Goal: Check status

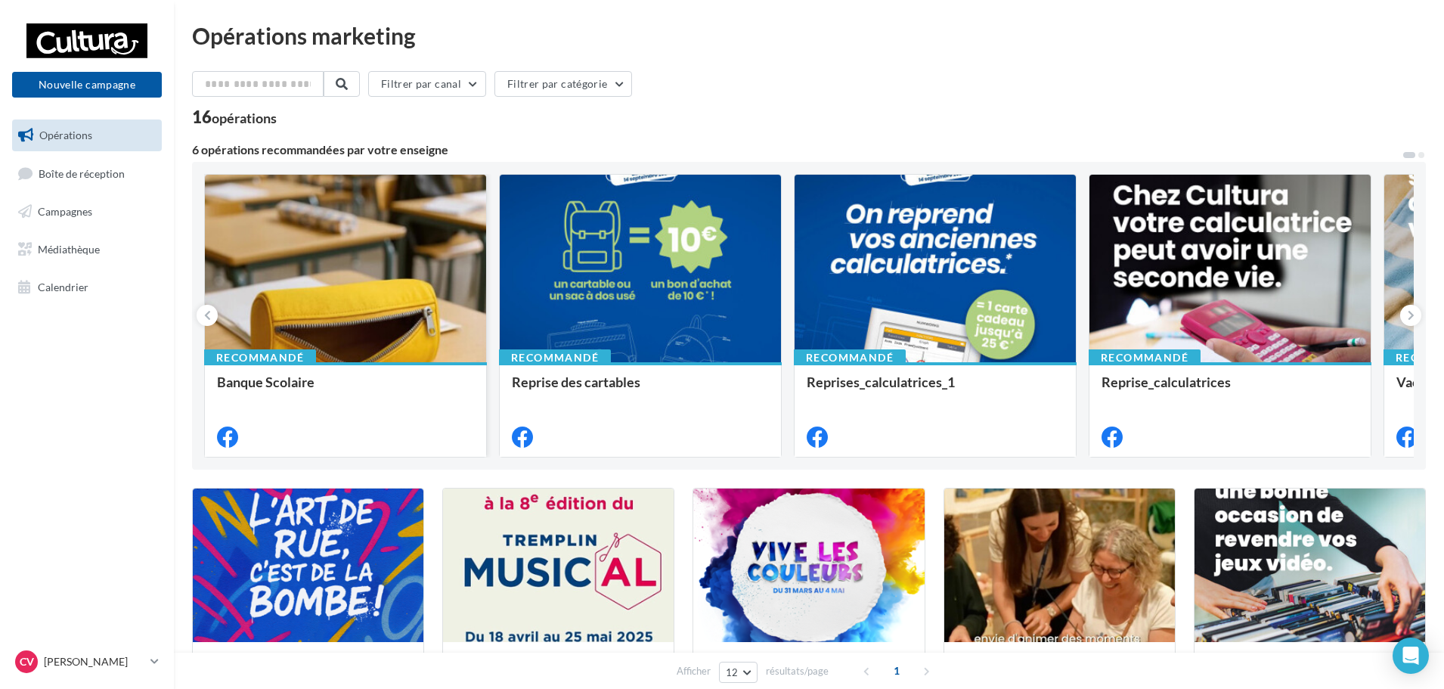
click at [439, 456] on div "Filtrer par canal Filtrer par catégorie 16 opérations 6 opérations recommandées…" at bounding box center [809, 562] width 1234 height 982
click at [89, 302] on link "Calendrier" at bounding box center [87, 287] width 156 height 32
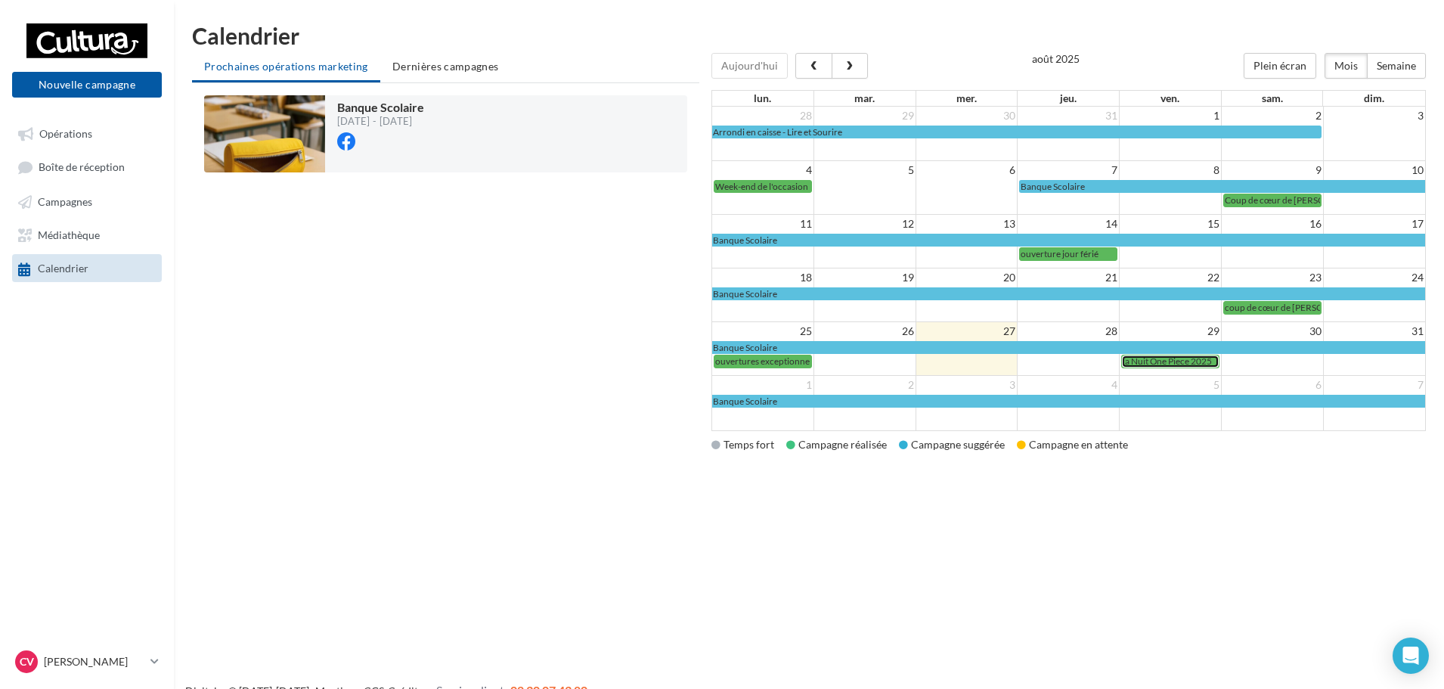
click at [1167, 363] on span "la Nuit One Piece 2025" at bounding box center [1167, 360] width 89 height 11
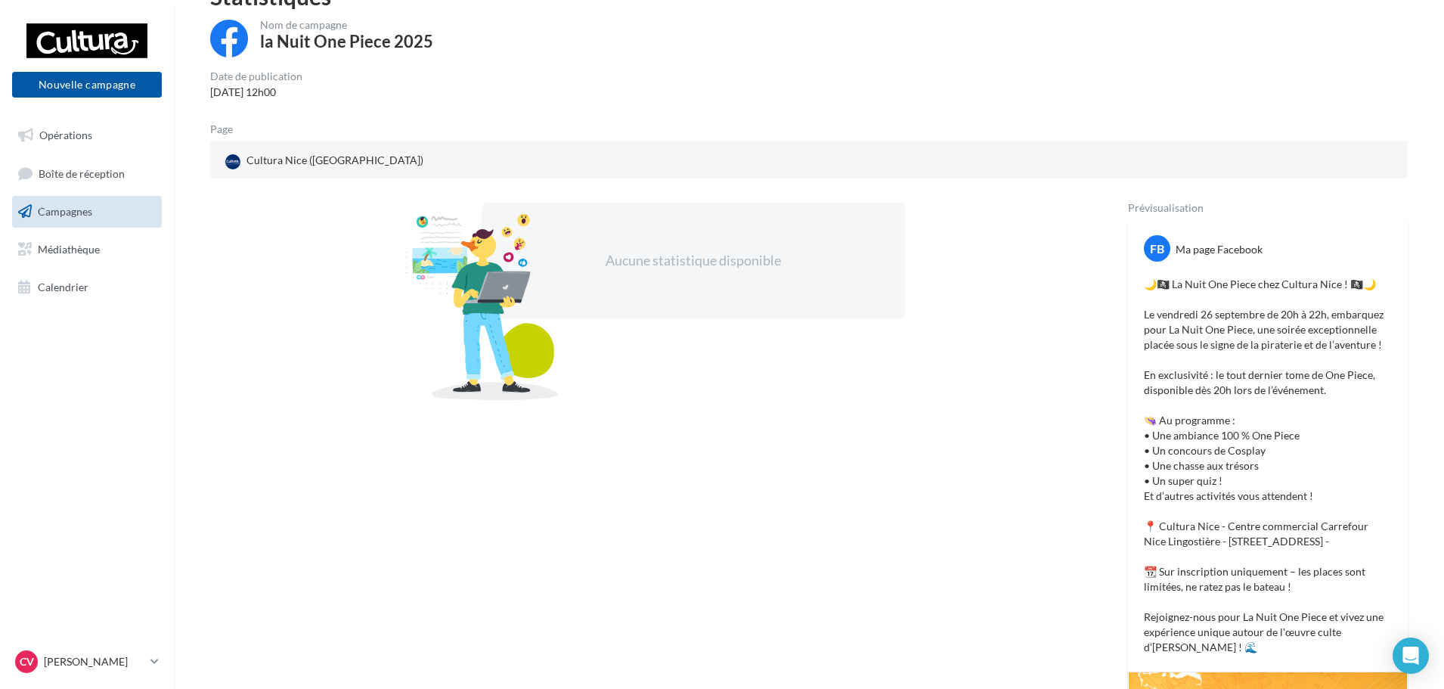
scroll to position [76, 0]
